Goal: Task Accomplishment & Management: Manage account settings

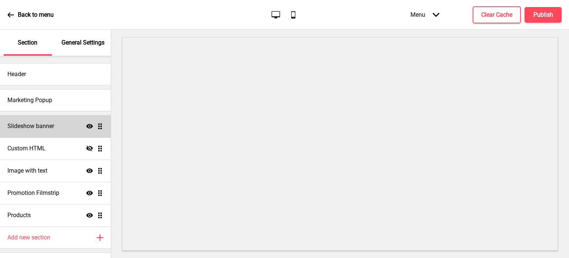
click at [36, 125] on h4 "Slideshow banner" at bounding box center [30, 126] width 47 height 8
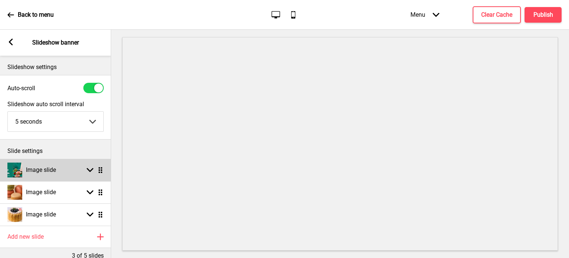
click at [90, 168] on rect at bounding box center [90, 169] width 7 height 7
select select "right"
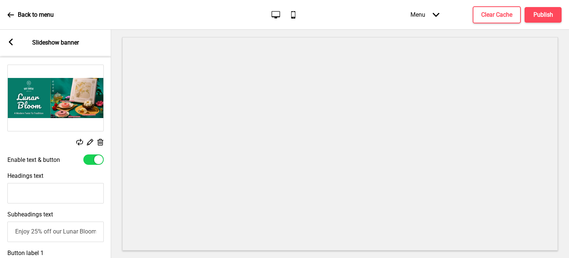
scroll to position [111, 0]
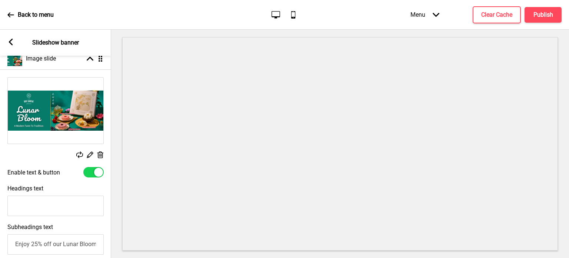
click at [67, 142] on img at bounding box center [56, 110] width 96 height 66
click at [64, 139] on img at bounding box center [56, 110] width 96 height 66
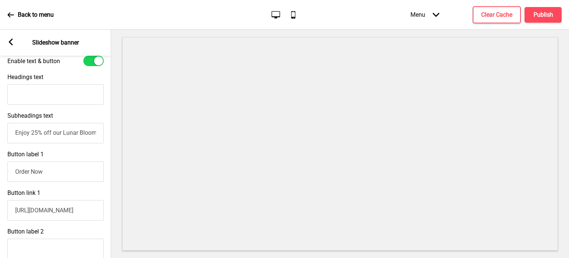
scroll to position [0, 0]
click at [73, 135] on input "Enjoy 25% off our Lunar Bloom collection with promo code 《MIDAUTUMN25》. Valid f…" at bounding box center [55, 133] width 96 height 20
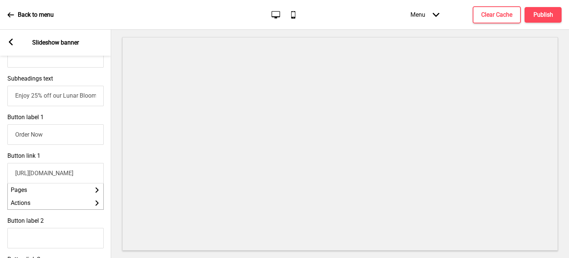
scroll to position [0, 150]
drag, startPoint x: 59, startPoint y: 172, endPoint x: 116, endPoint y: 172, distance: 56.7
click at [116, 172] on div "Section General Settings Header Marketing Popup Slideshow banner Show Drag Cust…" at bounding box center [284, 144] width 569 height 228
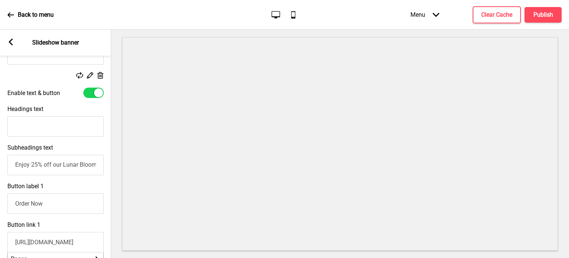
scroll to position [185, 0]
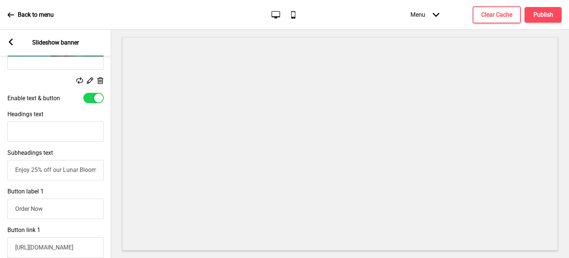
click at [52, 174] on input "Enjoy 25% off our Lunar Bloom collection with promo code 《MIDAUTUMN25》. Valid f…" at bounding box center [55, 170] width 96 height 20
drag, startPoint x: 81, startPoint y: 173, endPoint x: 36, endPoint y: 172, distance: 44.9
click at [36, 172] on input "Enjoy 25% off our Lunar Bloom collection with promo code 《MIDAUTUMN25》. Valid f…" at bounding box center [55, 170] width 96 height 20
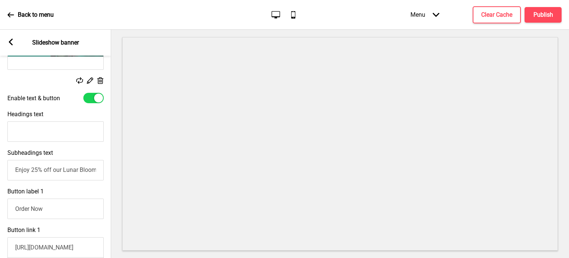
click at [90, 81] on icon at bounding box center [90, 80] width 6 height 6
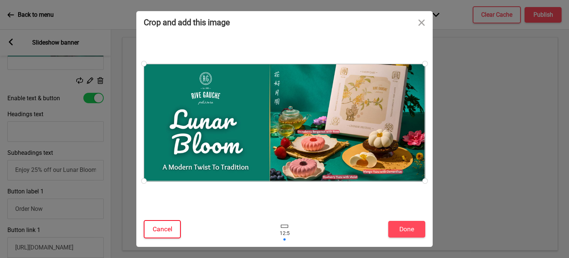
click at [157, 230] on button "Cancel" at bounding box center [162, 229] width 37 height 18
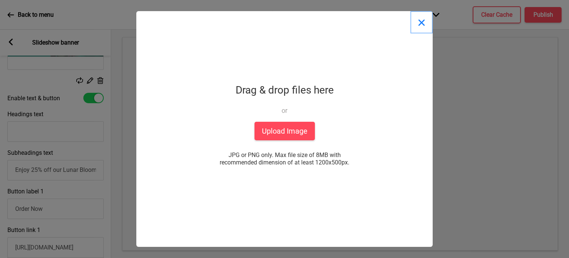
click at [423, 24] on button "Close" at bounding box center [422, 22] width 22 height 22
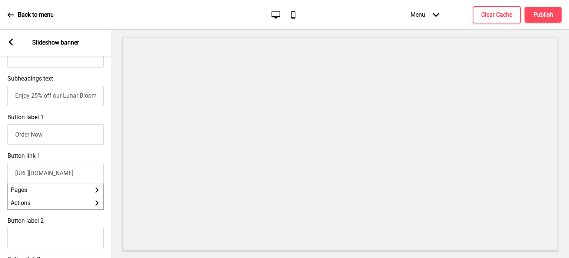
scroll to position [297, 0]
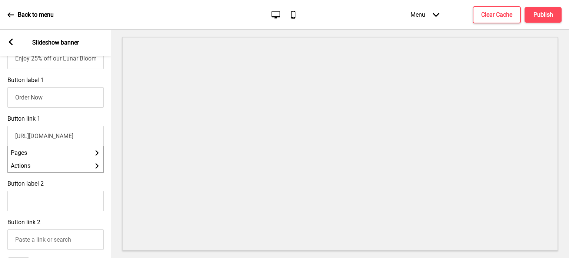
click at [6, 41] on div "Arrow left Slideshow banner" at bounding box center [55, 43] width 111 height 26
click at [7, 22] on div "Back to menu Desktop Mobile Menu Arrow down Product Page Store Information Chec…" at bounding box center [284, 15] width 569 height 30
click at [8, 17] on icon at bounding box center [10, 14] width 7 height 7
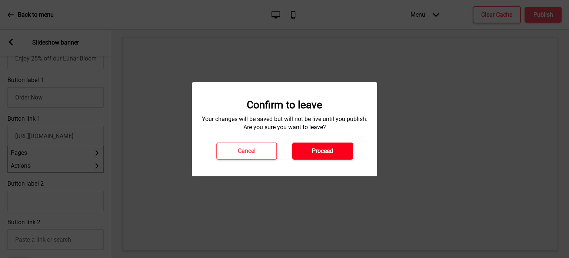
click at [299, 152] on button "Proceed" at bounding box center [322, 150] width 61 height 17
